Goal: Task Accomplishment & Management: Use online tool/utility

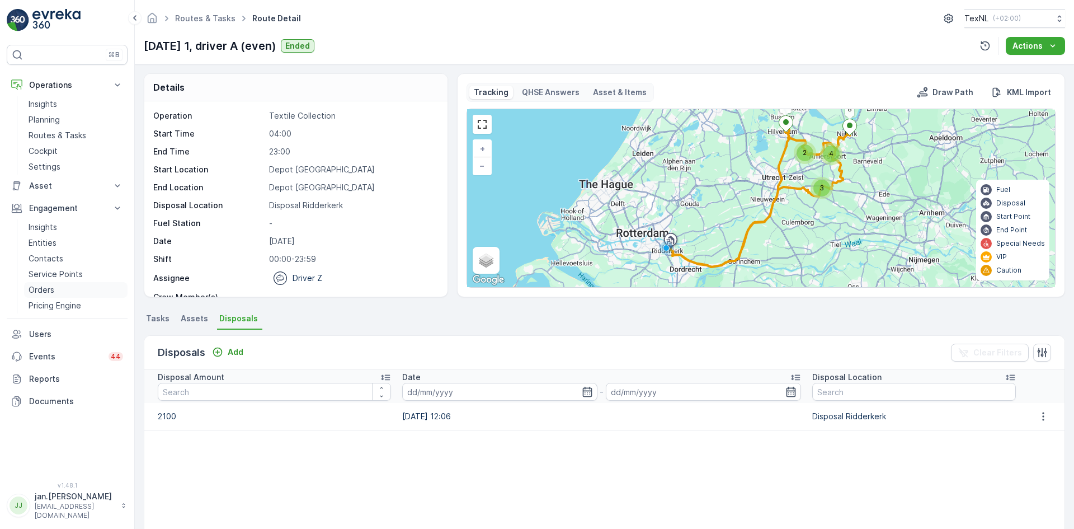
click at [57, 286] on link "Orders" at bounding box center [76, 290] width 104 height 16
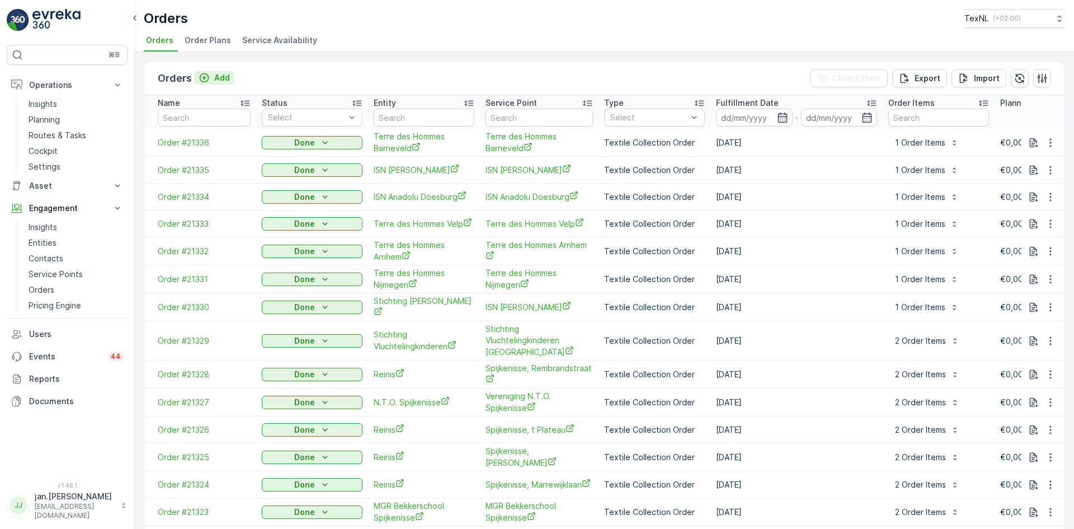
click at [217, 78] on p "Add" at bounding box center [222, 77] width 16 height 11
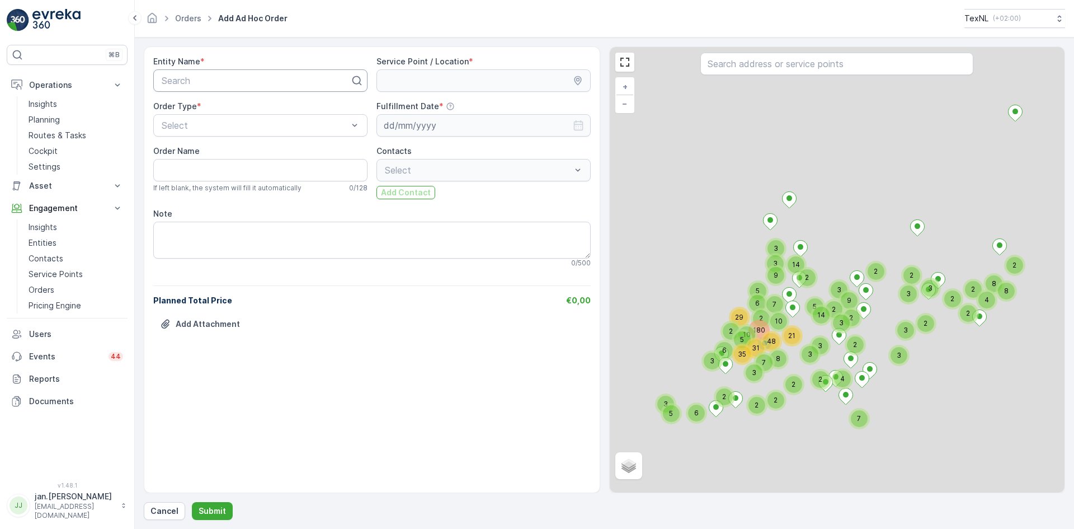
click at [220, 79] on div at bounding box center [256, 81] width 191 height 10
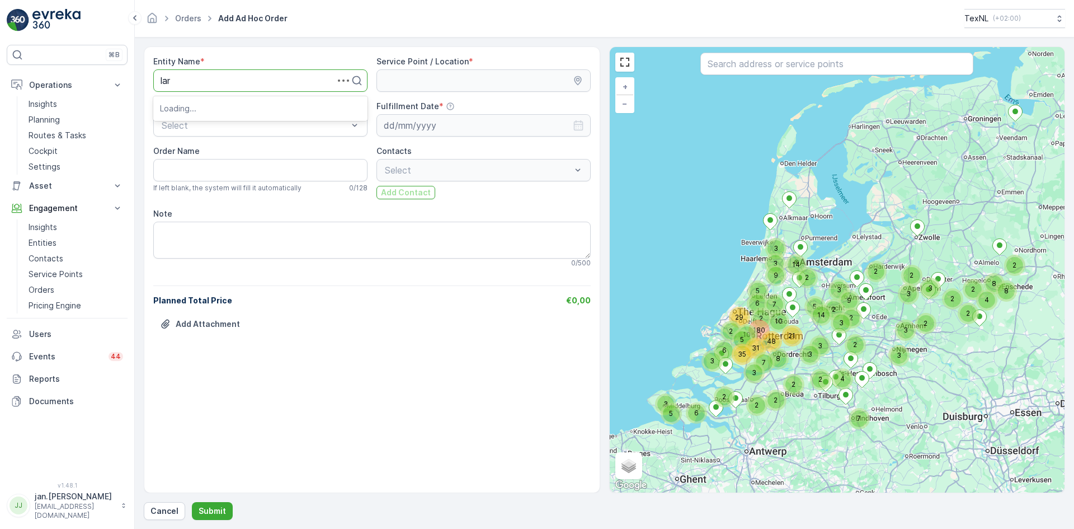
type input "lans"
click at [233, 127] on span "Gemeente Lansingerland" at bounding box center [211, 127] width 102 height 10
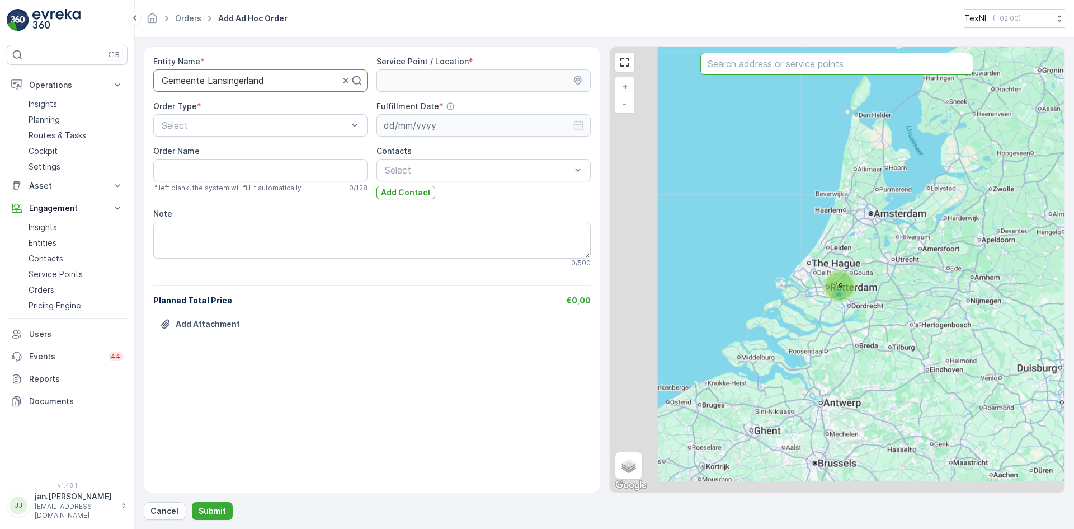
click at [736, 71] on input "text" at bounding box center [837, 64] width 273 height 22
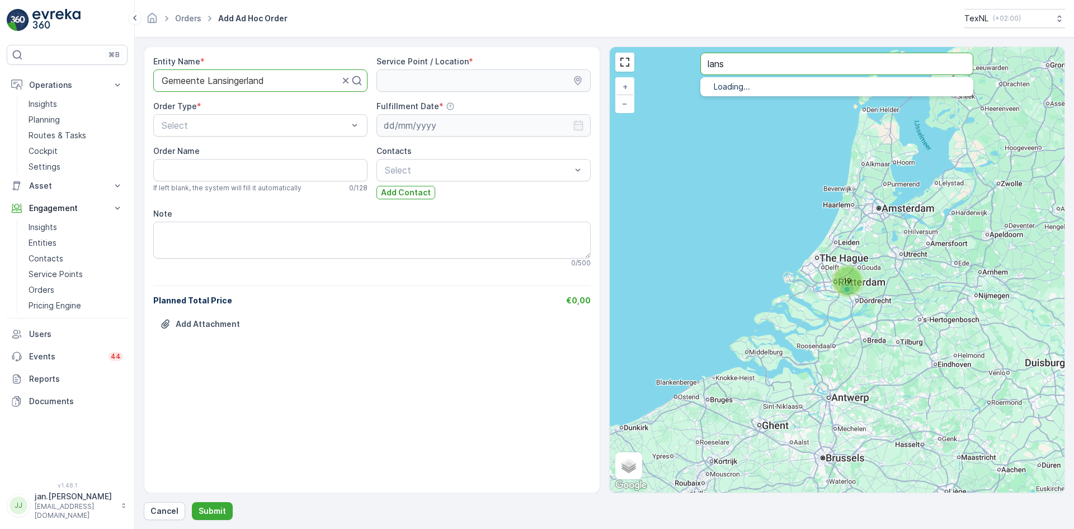
type input "lans"
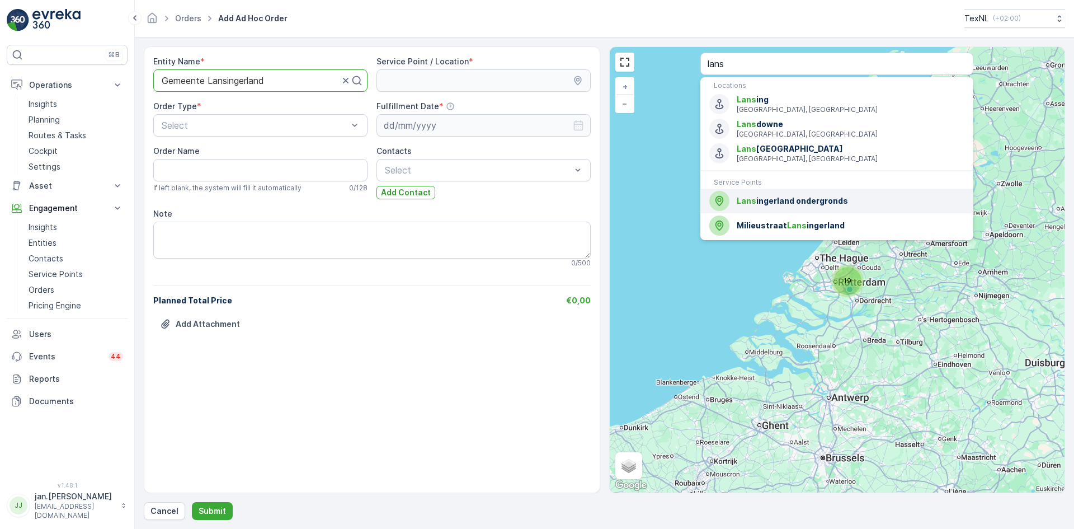
click at [777, 204] on span "Lans ingerland ondergronds" at bounding box center [851, 200] width 228 height 11
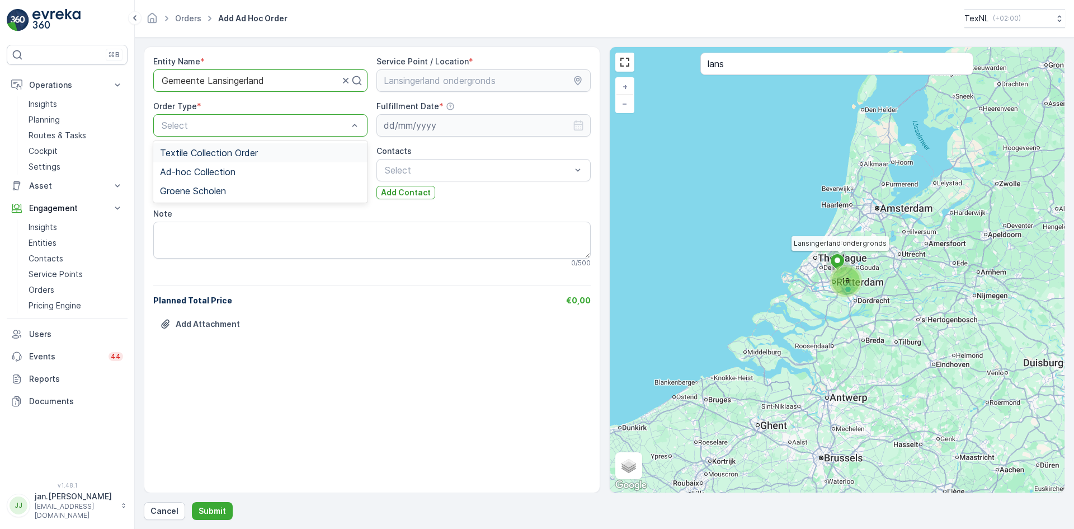
click at [255, 125] on div at bounding box center [255, 125] width 189 height 10
click at [225, 170] on span "Ad-hoc Collection" at bounding box center [198, 172] width 76 height 10
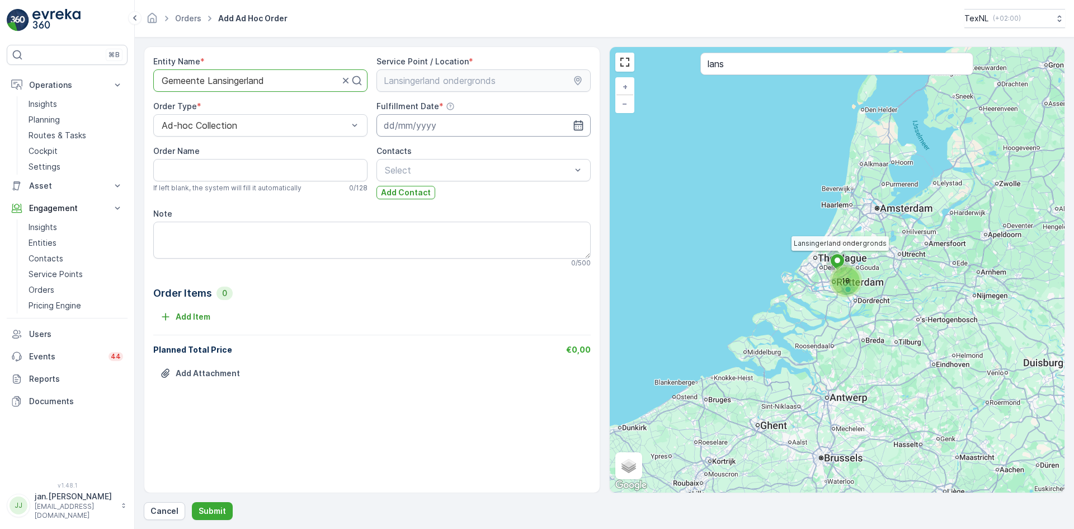
click at [414, 130] on input at bounding box center [484, 125] width 214 height 22
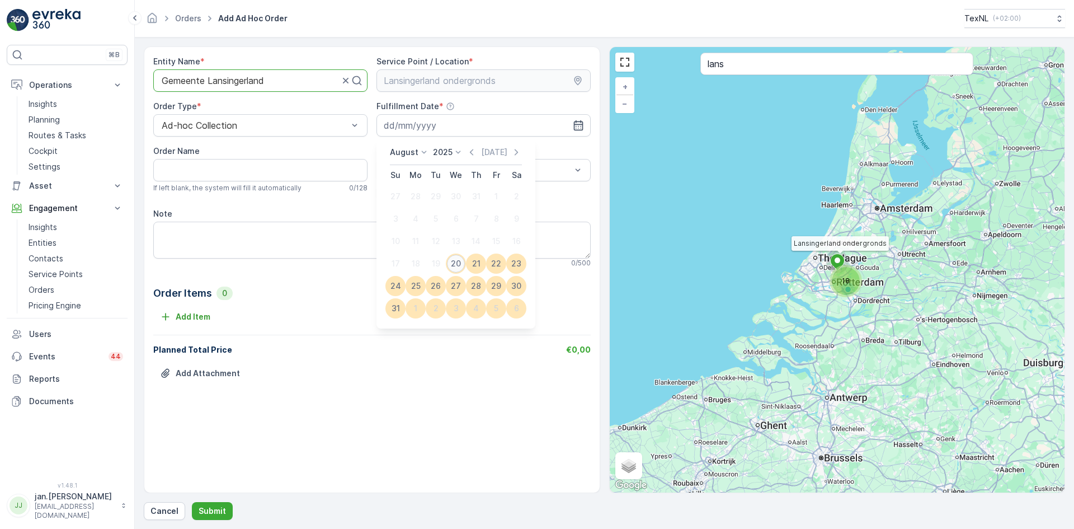
click at [454, 264] on div "20" at bounding box center [456, 264] width 18 height 18
type input "[DATE]"
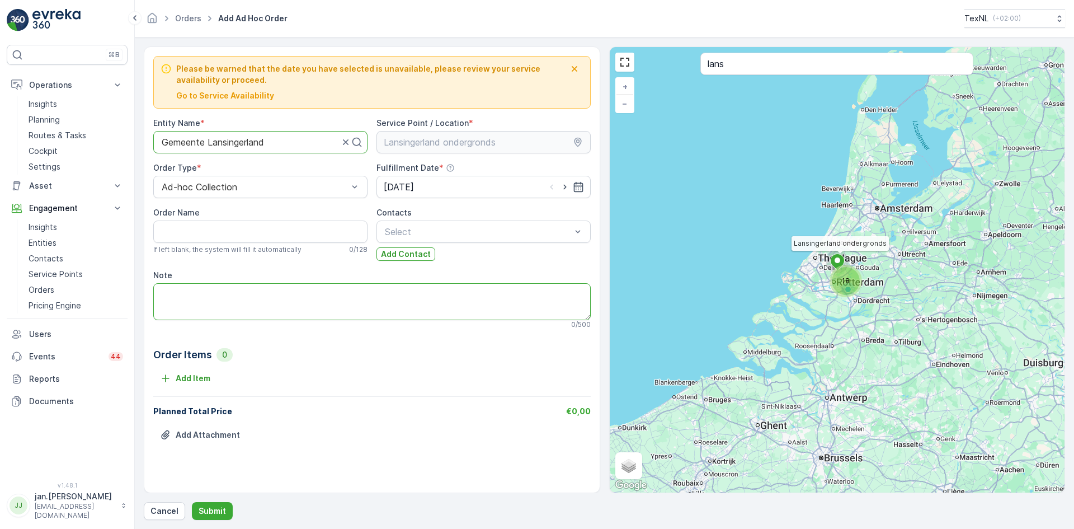
click at [213, 297] on textarea "Note" at bounding box center [372, 301] width 438 height 37
type textarea "19-8 geleverd"
click at [171, 512] on p "Cancel" at bounding box center [165, 510] width 28 height 11
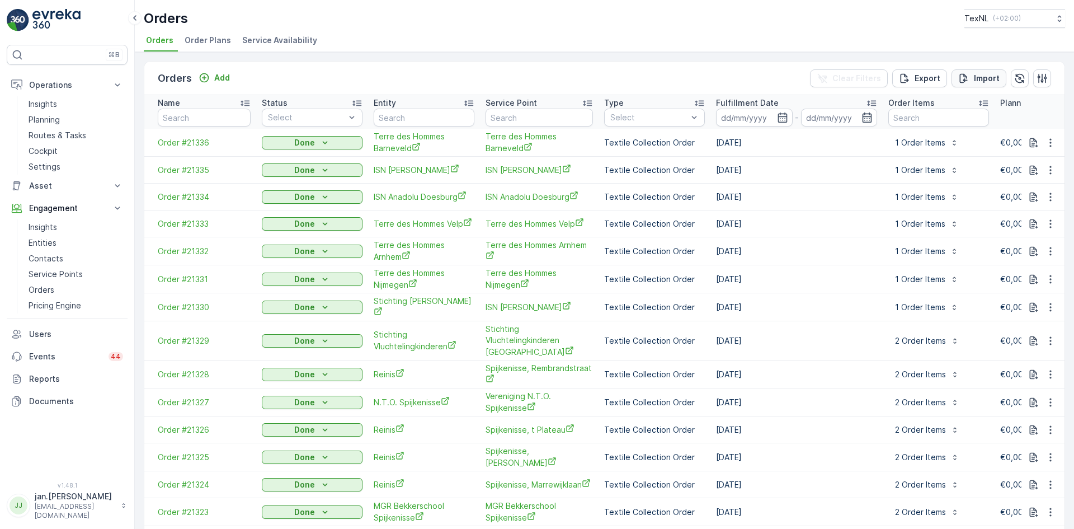
click at [965, 81] on icon "Import" at bounding box center [964, 78] width 11 height 11
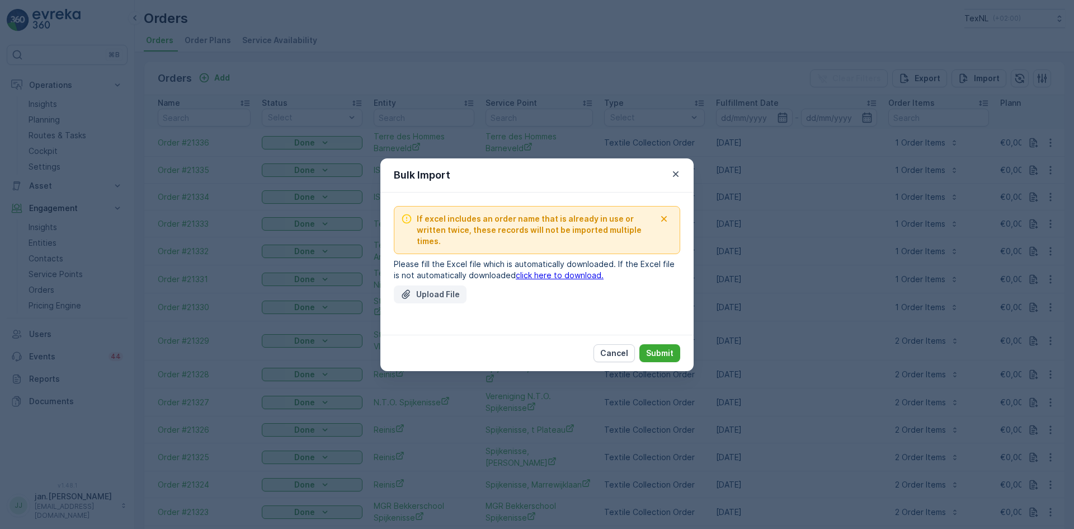
click at [445, 289] on p "Upload File" at bounding box center [438, 294] width 44 height 11
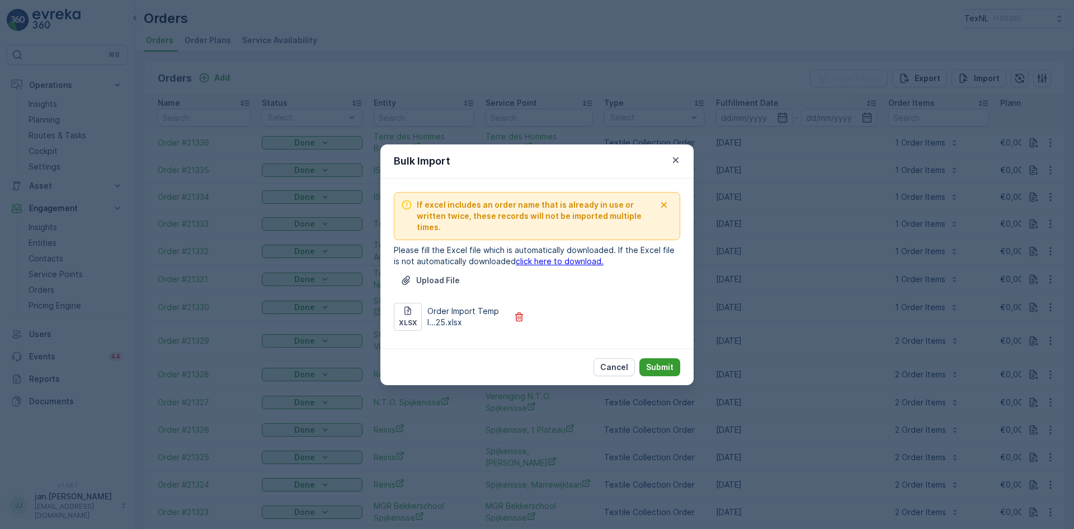
click at [659, 361] on p "Submit" at bounding box center [659, 366] width 27 height 11
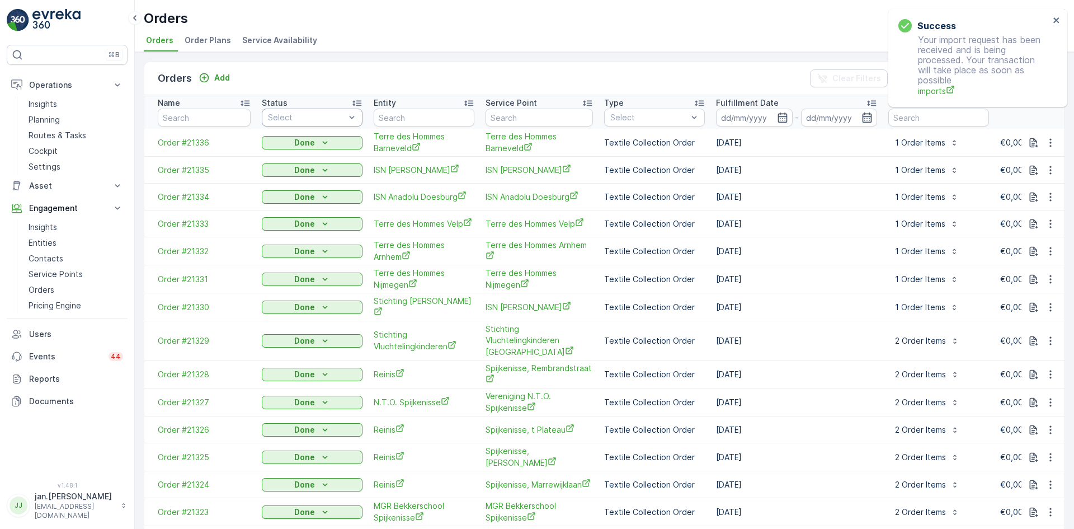
click at [308, 113] on div at bounding box center [306, 117] width 79 height 9
click at [285, 164] on p "To Do" at bounding box center [291, 163] width 23 height 11
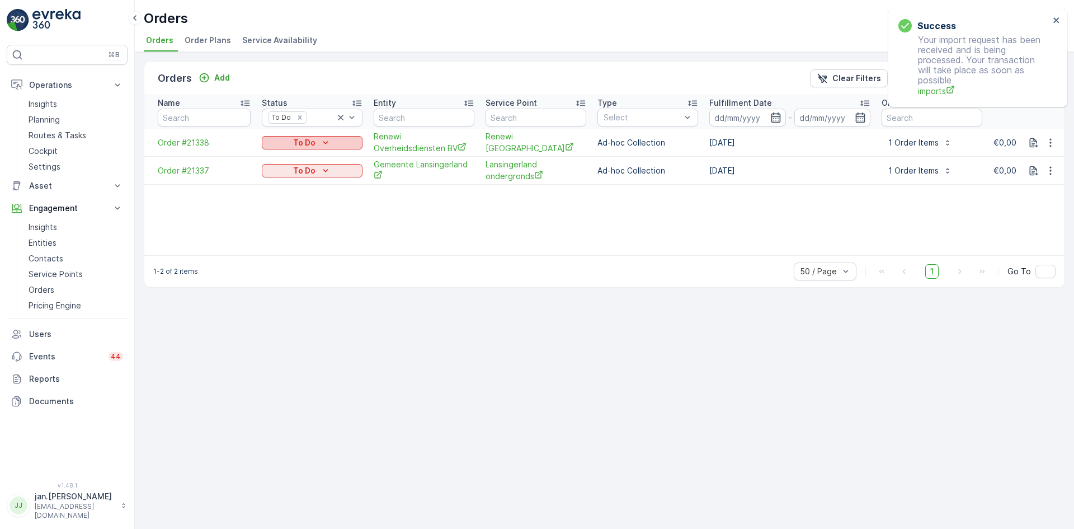
click at [314, 140] on p "To Do" at bounding box center [304, 142] width 22 height 11
click at [284, 159] on span "Done" at bounding box center [279, 159] width 20 height 11
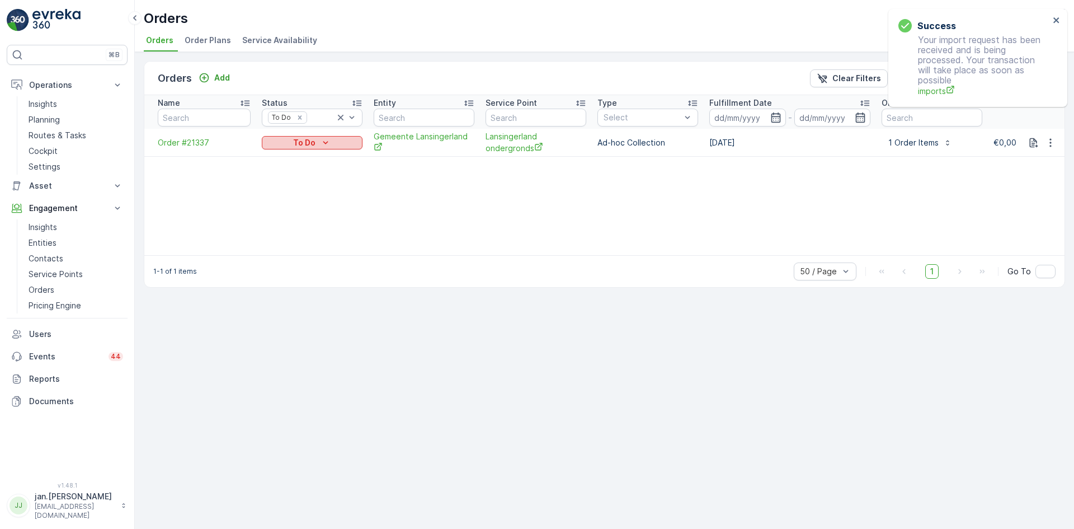
click at [312, 141] on p "To Do" at bounding box center [304, 142] width 22 height 11
click at [285, 161] on span "Done" at bounding box center [279, 159] width 20 height 11
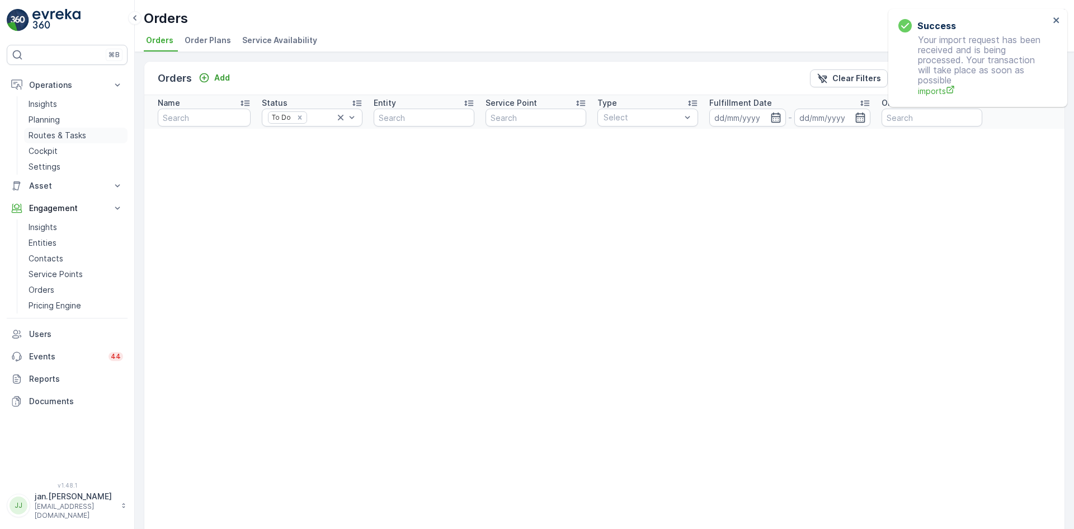
click at [72, 136] on p "Routes & Tasks" at bounding box center [58, 135] width 58 height 11
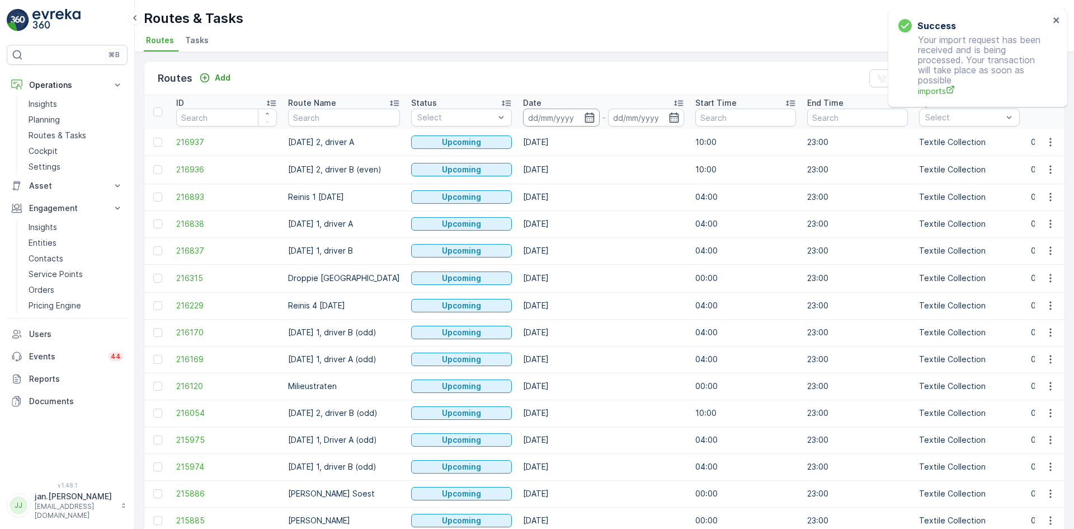
click at [553, 121] on input at bounding box center [561, 118] width 77 height 18
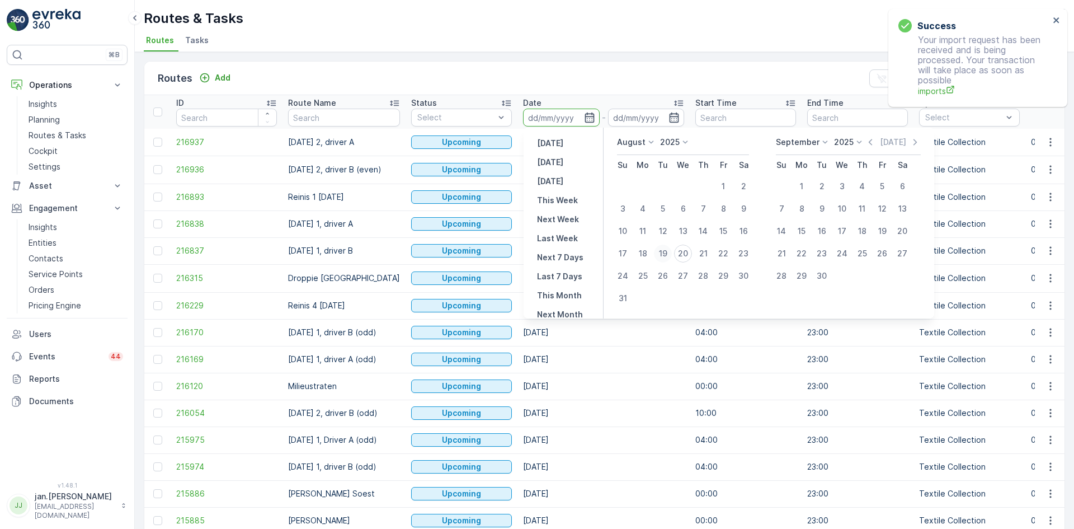
click at [662, 255] on div "19" at bounding box center [663, 254] width 18 height 18
type input "[DATE]"
click at [662, 255] on div "19" at bounding box center [663, 254] width 18 height 18
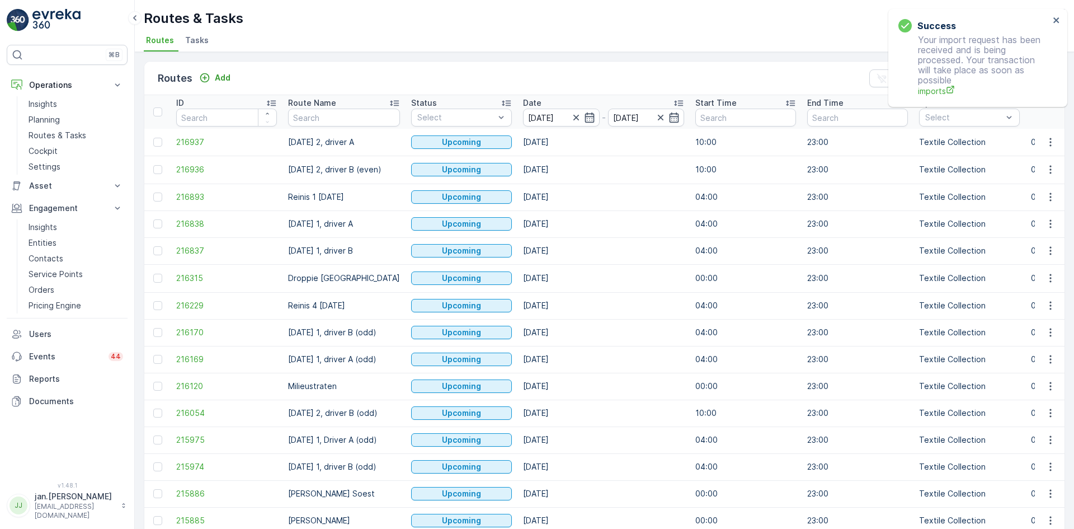
type input "[DATE]"
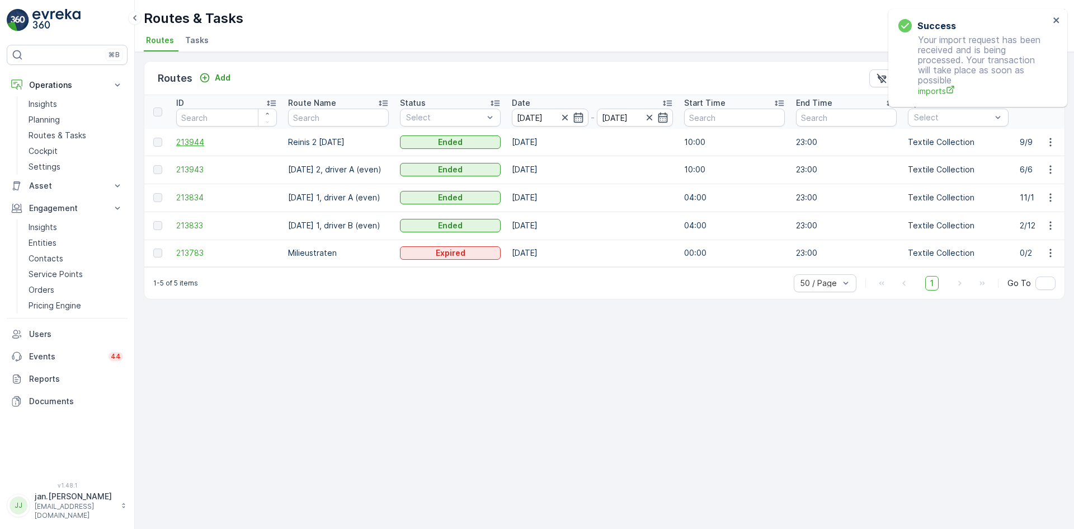
click at [204, 142] on span "213944" at bounding box center [226, 142] width 101 height 11
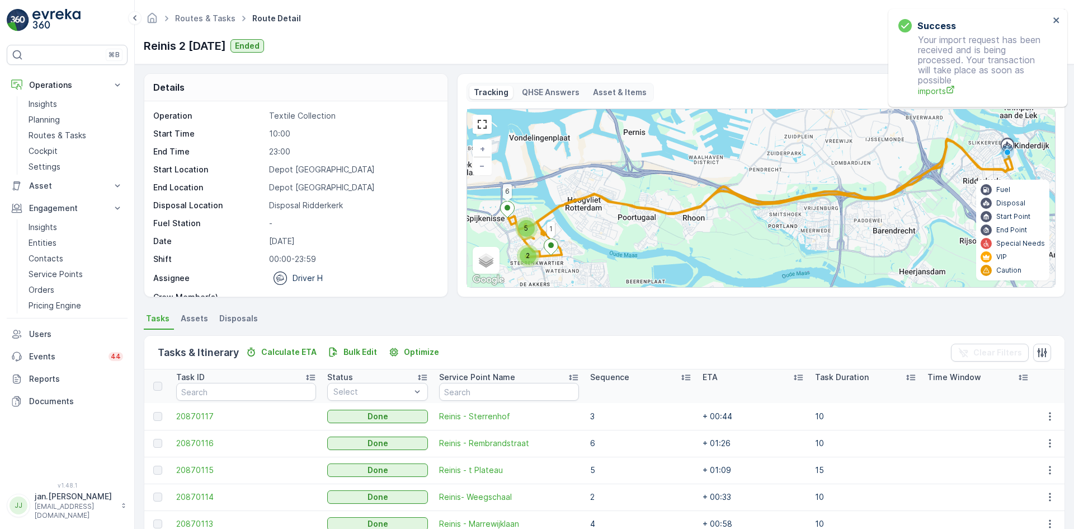
click at [245, 319] on span "Disposals" at bounding box center [238, 318] width 39 height 11
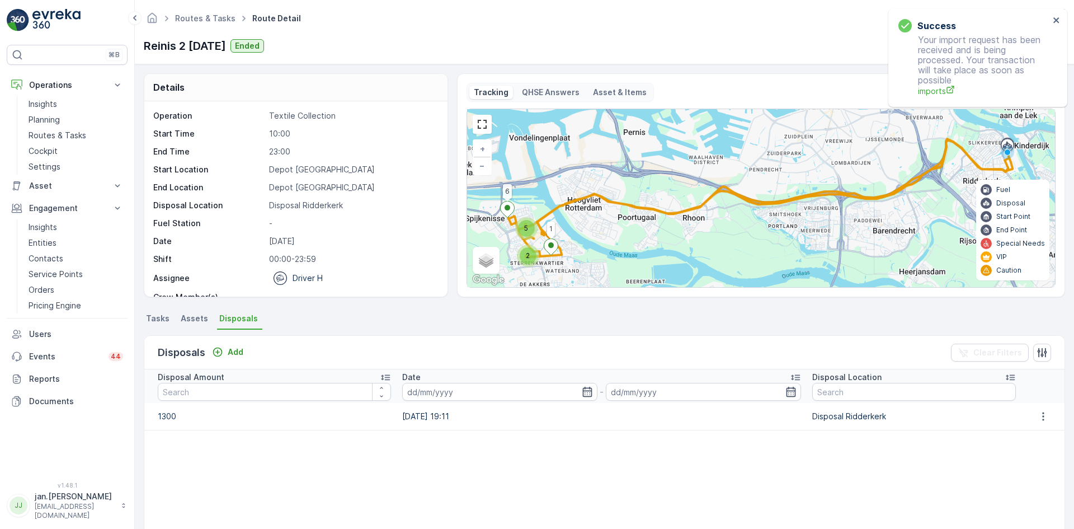
click at [1040, 424] on td at bounding box center [1043, 416] width 43 height 27
click at [1034, 421] on button "button" at bounding box center [1043, 416] width 20 height 13
click at [1027, 427] on span "Edit Disposal Amount" at bounding box center [1028, 432] width 79 height 11
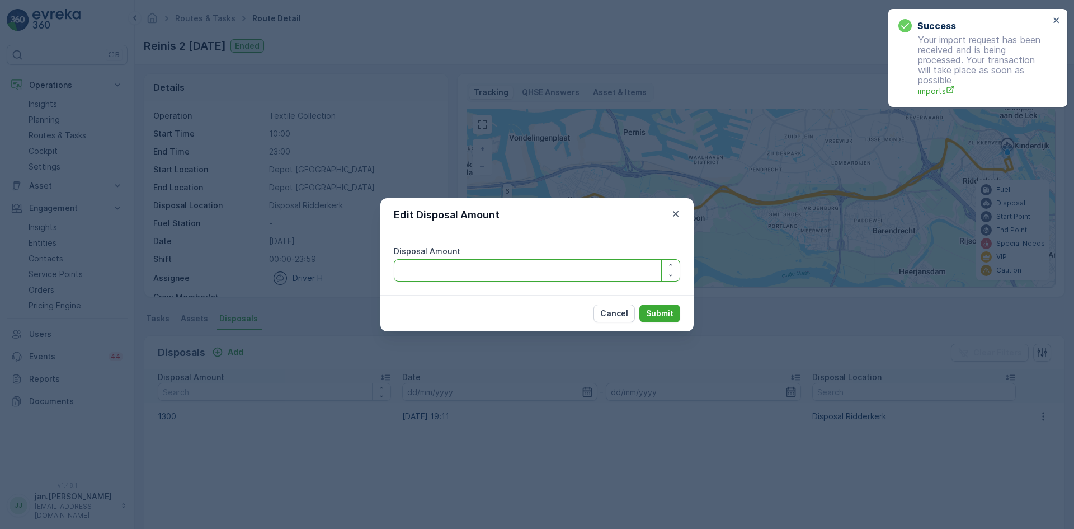
click at [522, 280] on Amount "Disposal Amount" at bounding box center [537, 270] width 286 height 22
type Amount "1100"
click at [668, 315] on p "Submit" at bounding box center [659, 313] width 27 height 11
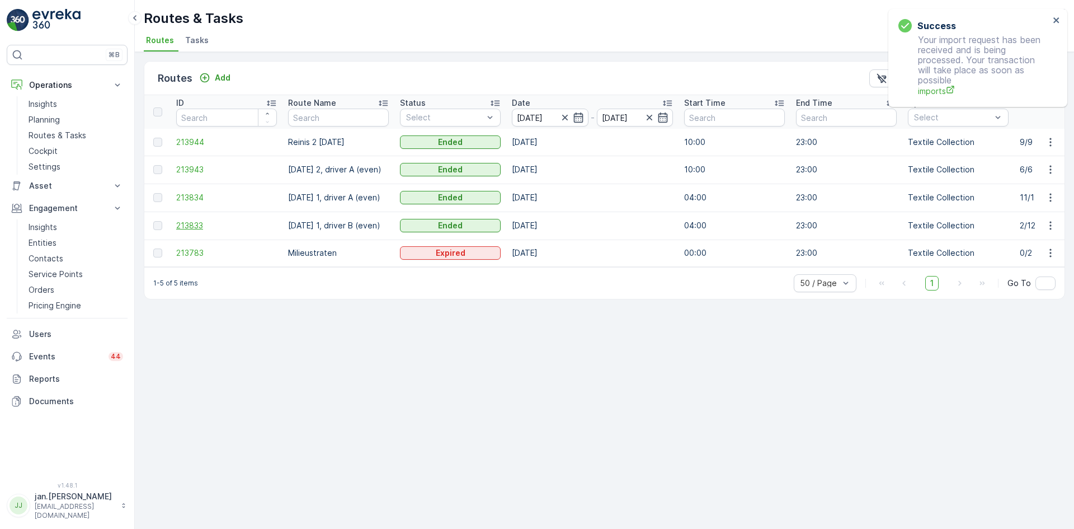
click at [195, 222] on span "213833" at bounding box center [226, 225] width 101 height 11
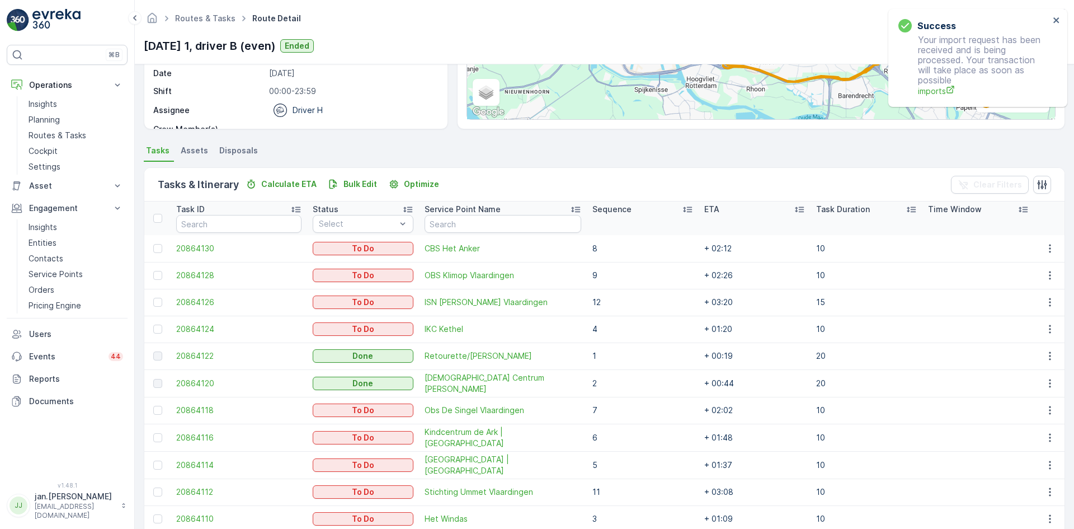
scroll to position [224, 0]
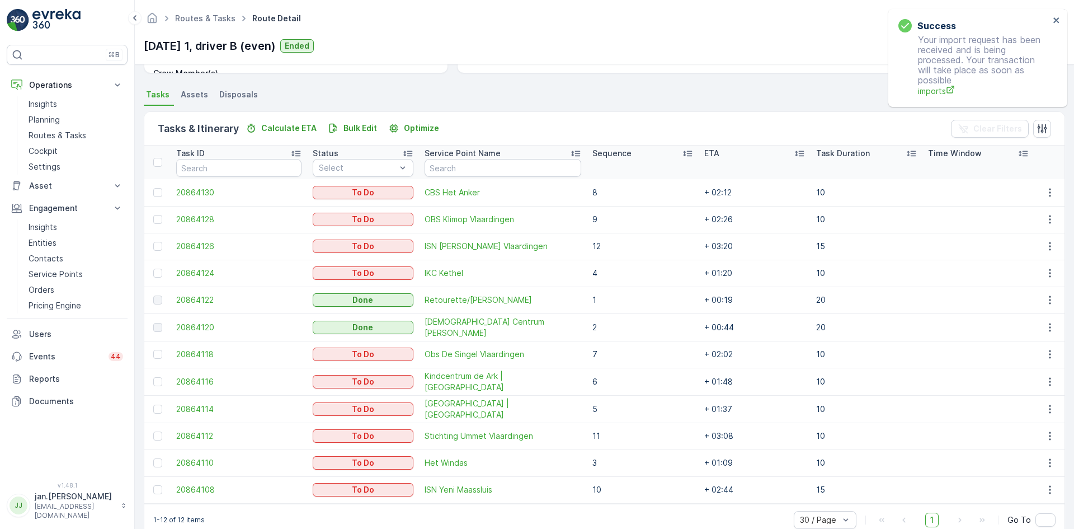
click at [250, 97] on span "Disposals" at bounding box center [238, 94] width 39 height 11
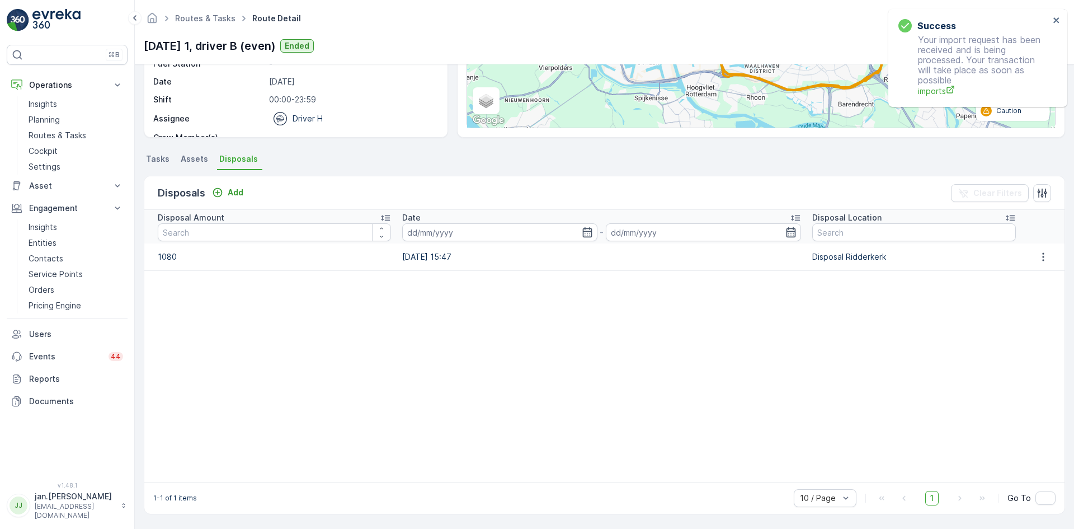
scroll to position [159, 0]
click at [1040, 252] on icon "button" at bounding box center [1043, 256] width 11 height 11
click at [1030, 273] on span "Edit Disposal Amount" at bounding box center [1028, 273] width 79 height 11
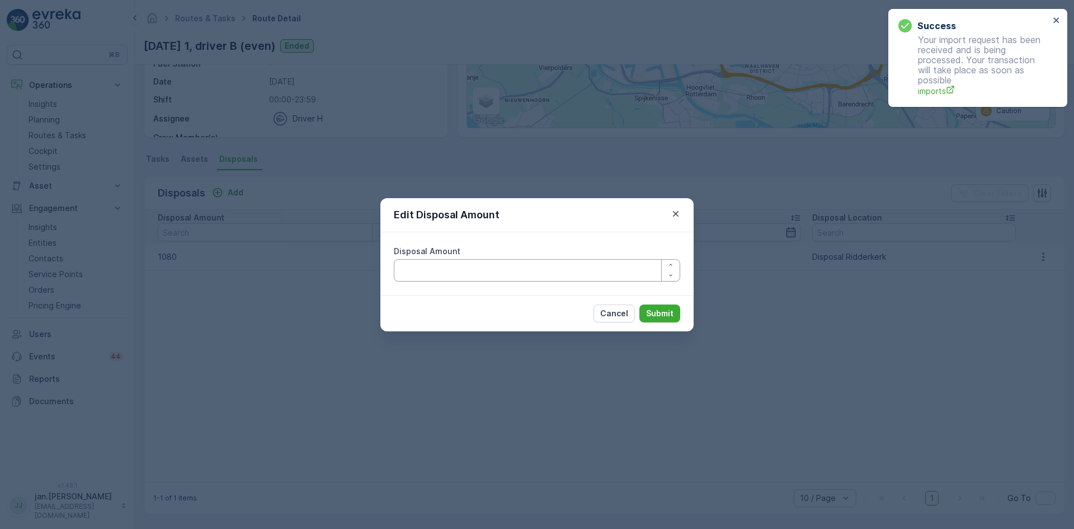
click at [542, 278] on Amount "Disposal Amount" at bounding box center [537, 270] width 286 height 22
type Amount "880"
click at [650, 306] on button "Submit" at bounding box center [660, 313] width 41 height 18
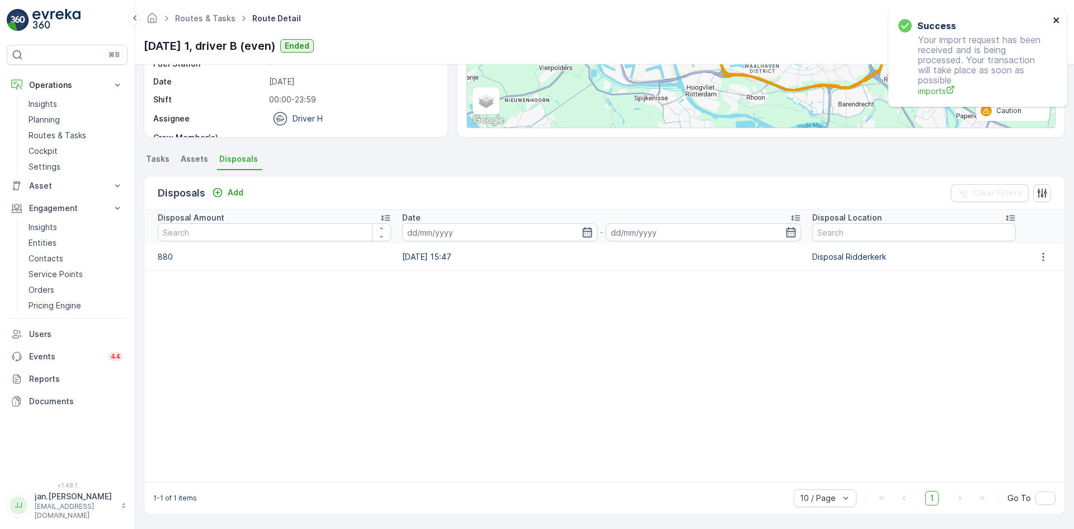
click at [1056, 18] on icon "close" at bounding box center [1057, 20] width 8 height 9
